Goal: Task Accomplishment & Management: Manage account settings

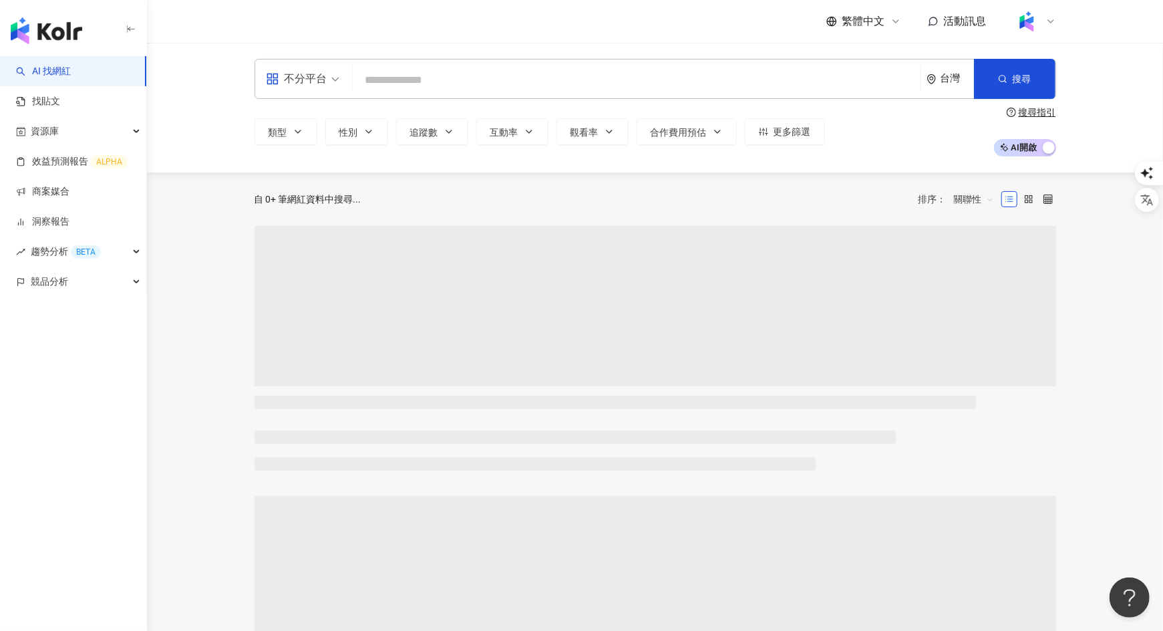
click at [1047, 16] on icon at bounding box center [1051, 21] width 11 height 11
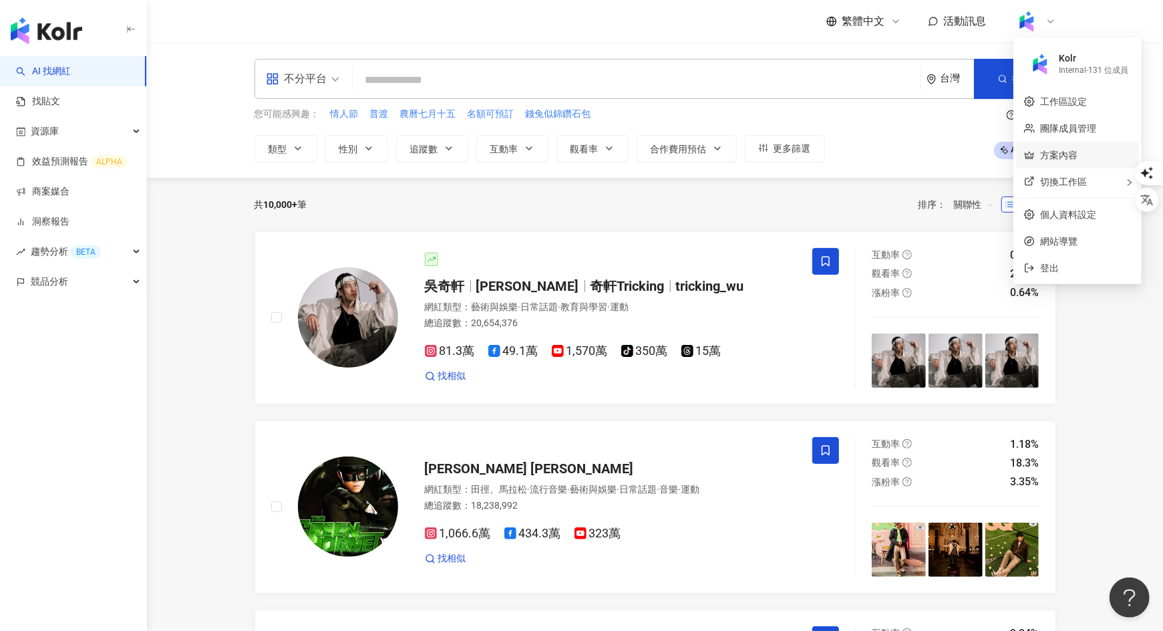
click at [1069, 154] on link "方案內容" at bounding box center [1058, 155] width 37 height 11
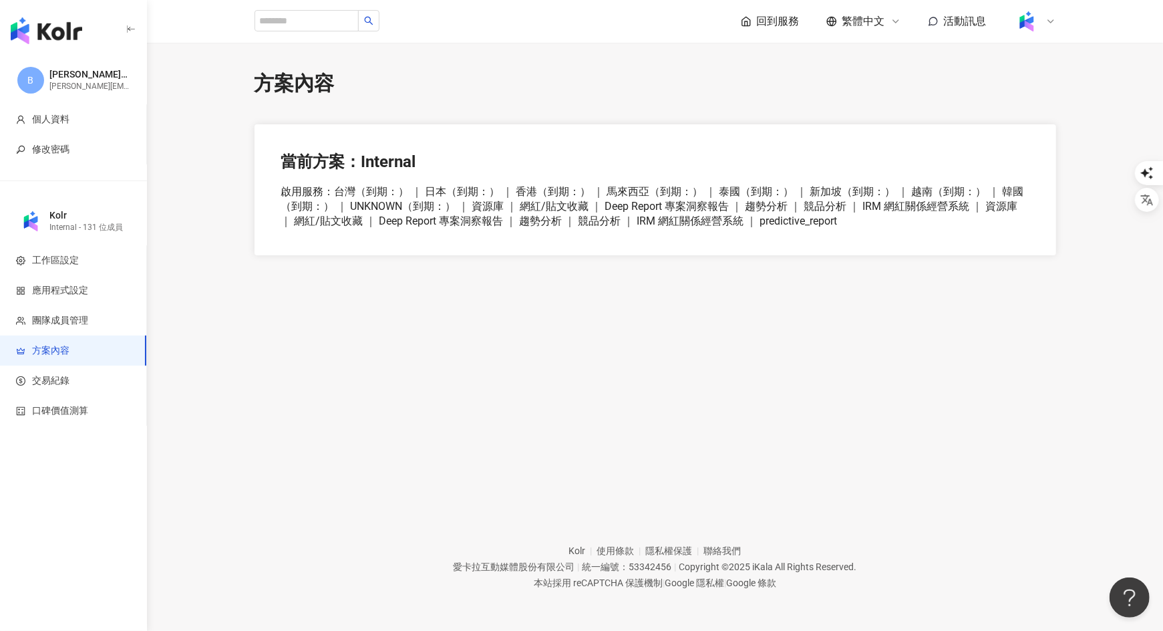
click at [1040, 11] on div at bounding box center [1035, 21] width 43 height 27
click at [1054, 173] on div "切換工作區" at bounding box center [1077, 181] width 123 height 27
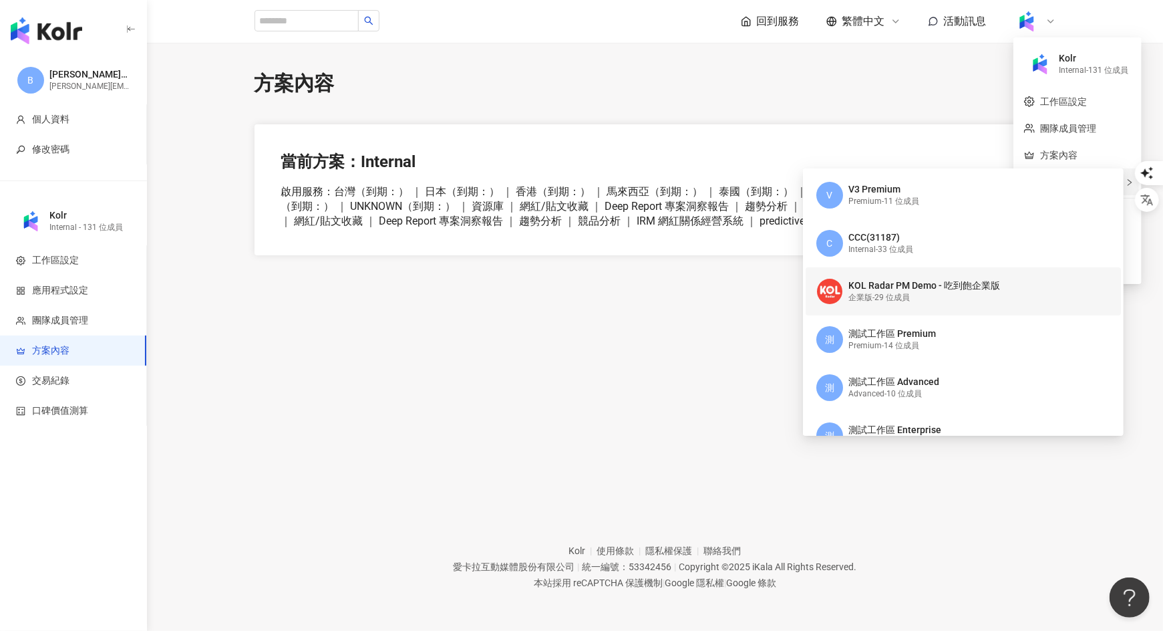
scroll to position [105, 0]
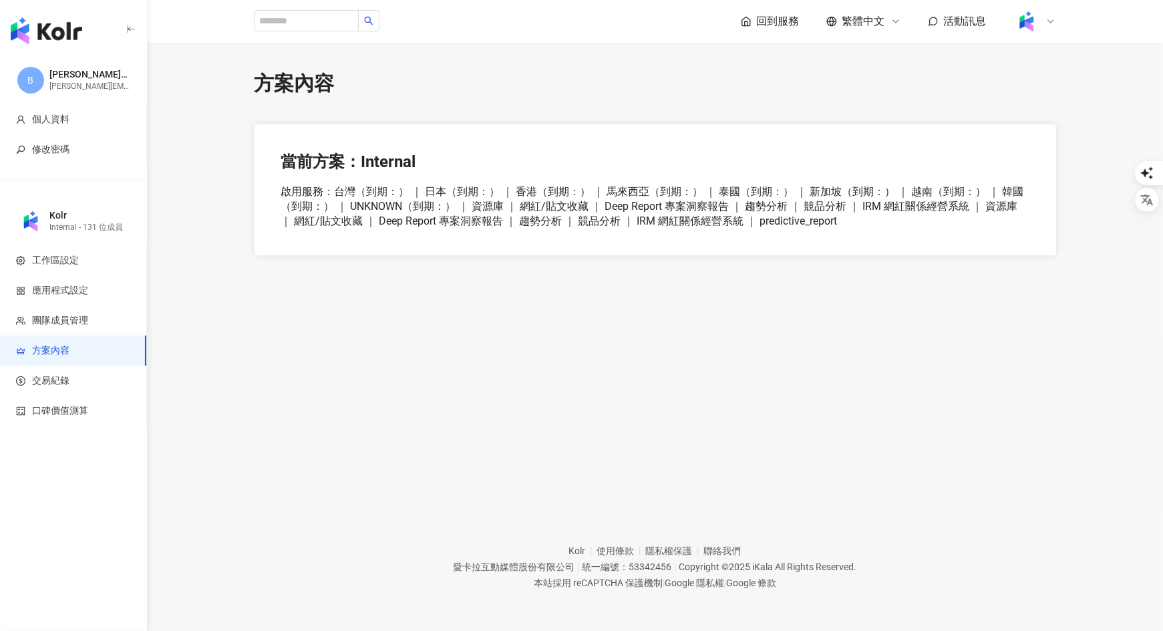
click at [1039, 27] on div at bounding box center [1035, 21] width 43 height 27
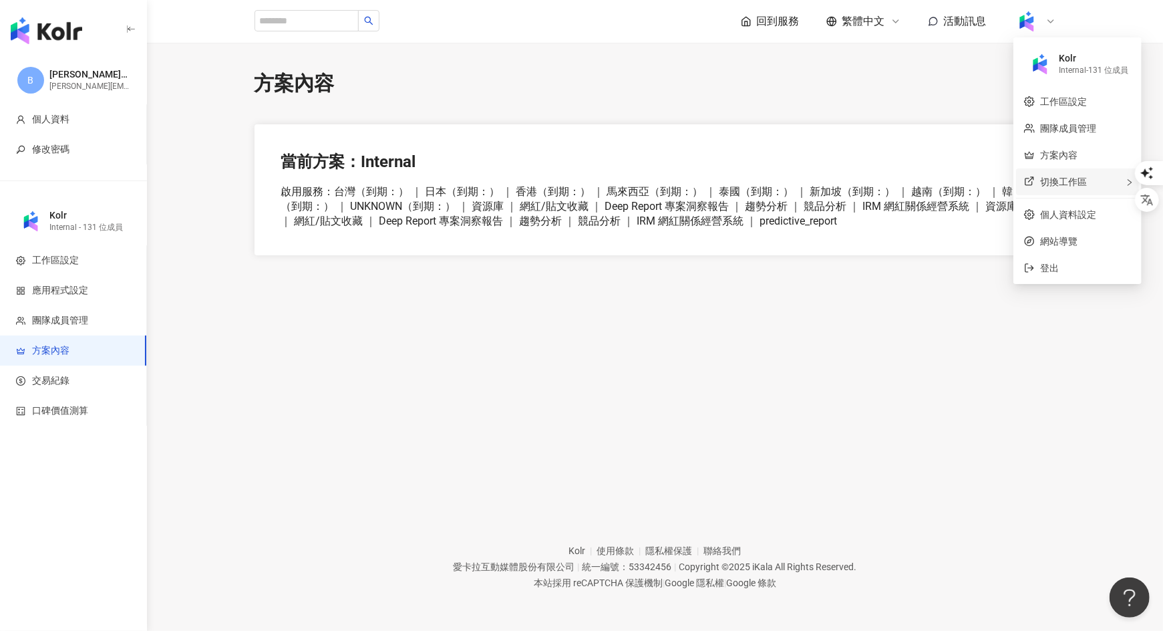
click at [1053, 184] on span "切換工作區" at bounding box center [1063, 181] width 47 height 11
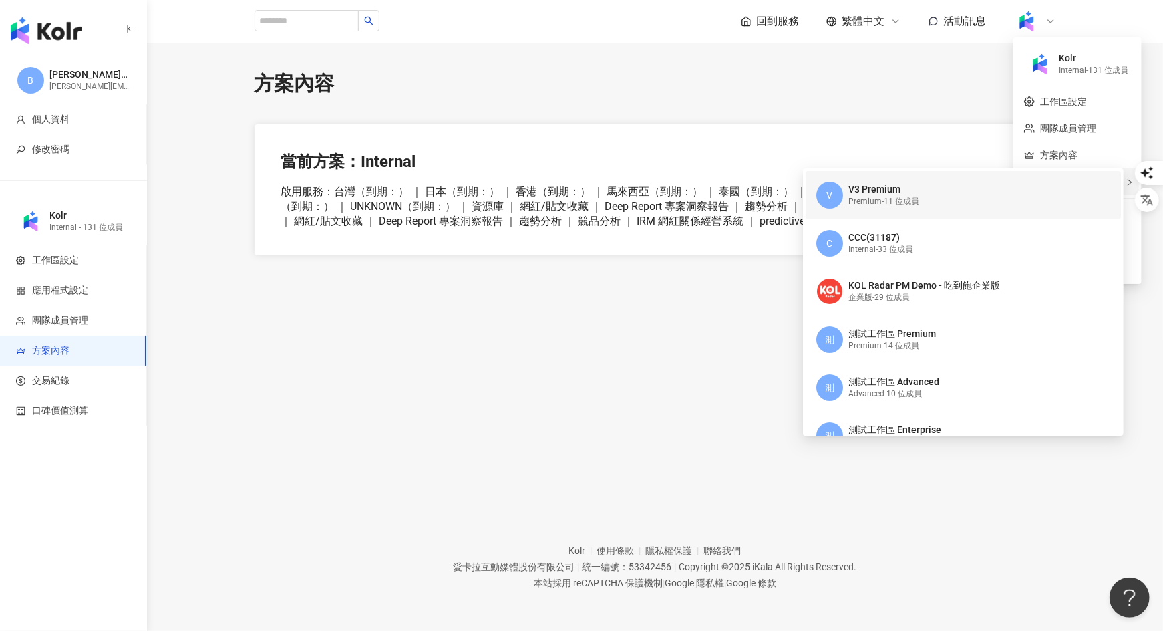
click at [934, 198] on div "V V3 Premium Premium - 11 位成員" at bounding box center [962, 195] width 291 height 48
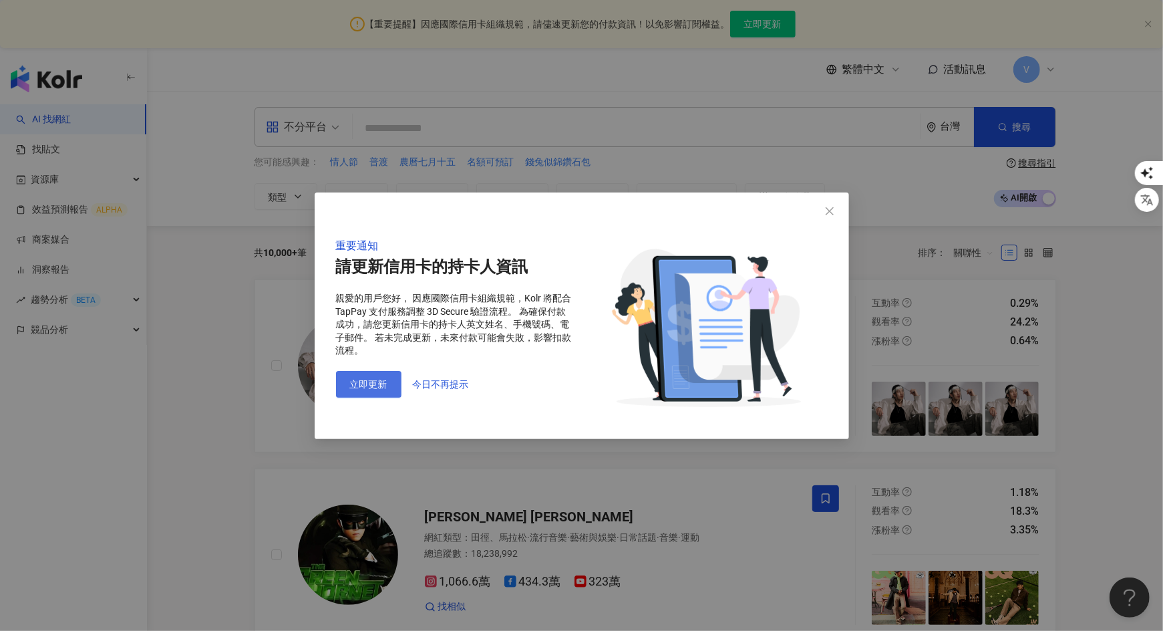
click at [382, 380] on span "立即更新" at bounding box center [368, 384] width 37 height 11
